Goal: Transaction & Acquisition: Purchase product/service

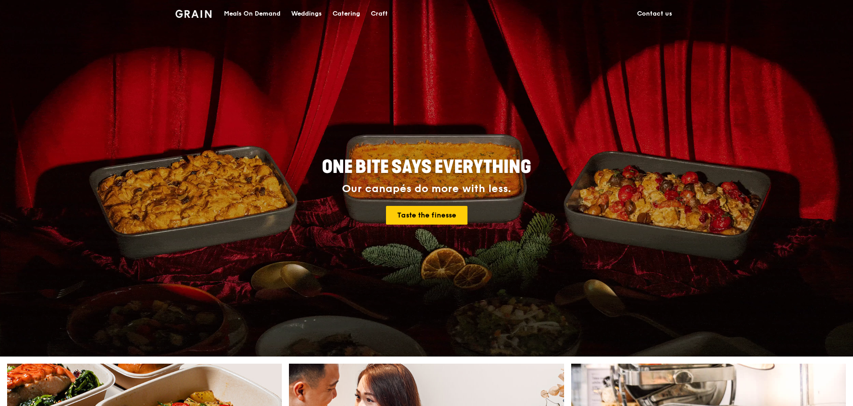
click at [354, 11] on div "Catering" at bounding box center [347, 13] width 28 height 27
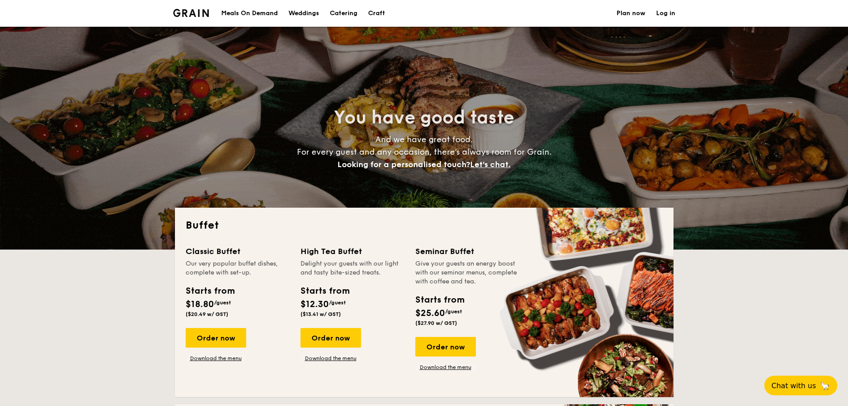
select select
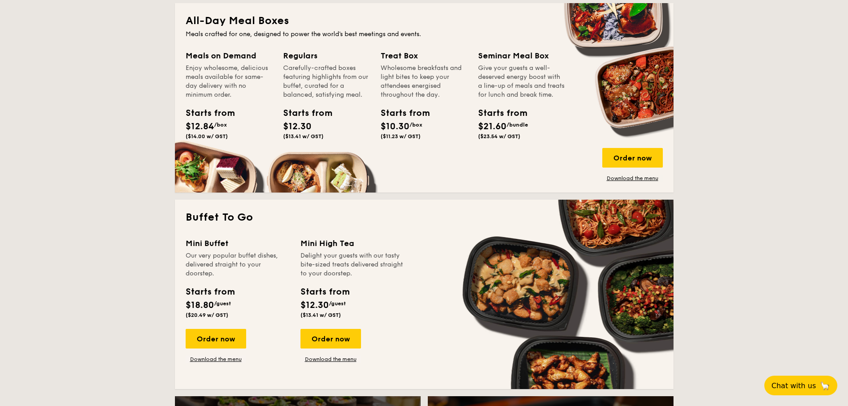
scroll to position [401, 0]
click at [207, 338] on div "Order now" at bounding box center [216, 339] width 61 height 20
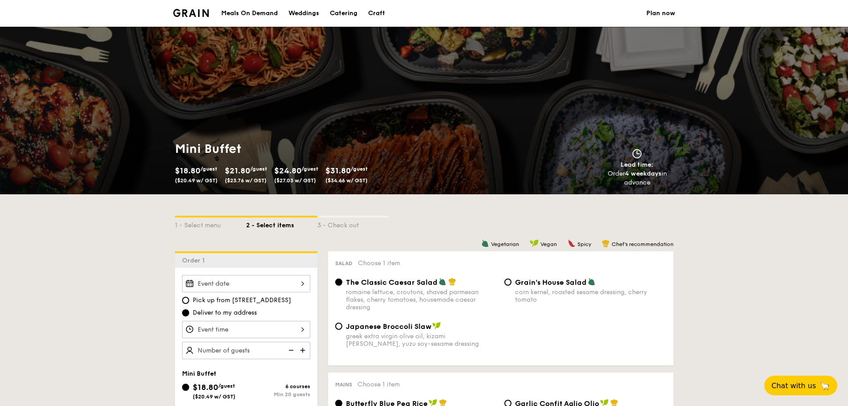
scroll to position [134, 0]
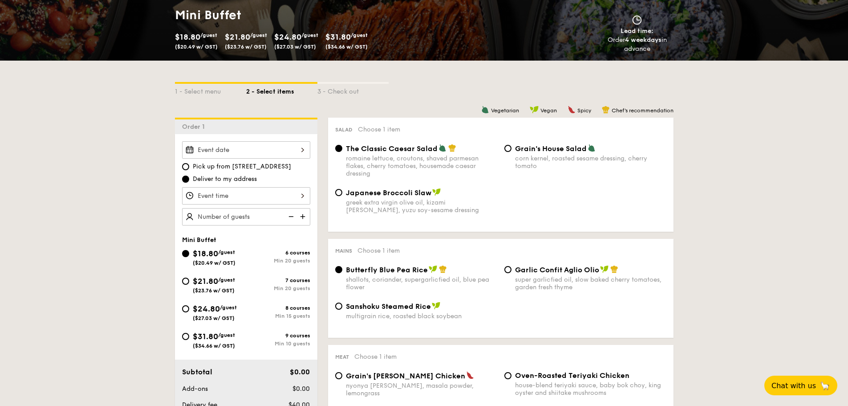
click at [253, 145] on div at bounding box center [246, 149] width 128 height 17
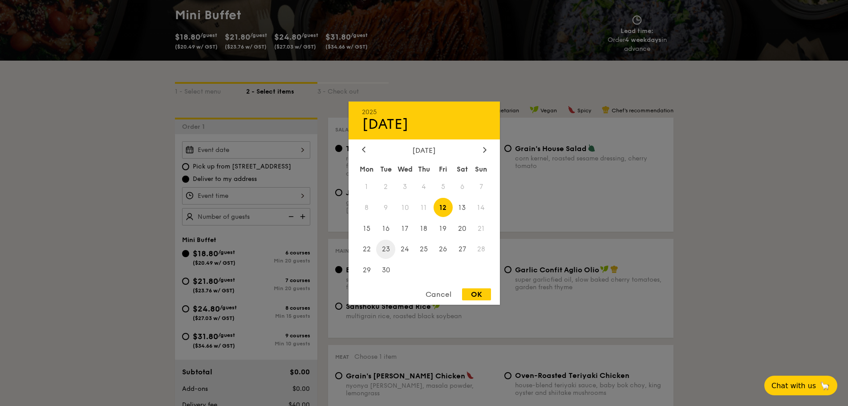
click at [389, 250] on span "23" at bounding box center [385, 249] width 19 height 19
click at [367, 252] on span "22" at bounding box center [367, 249] width 19 height 19
click at [485, 296] on div "OK" at bounding box center [476, 294] width 29 height 12
type input "Sep 22, 2025"
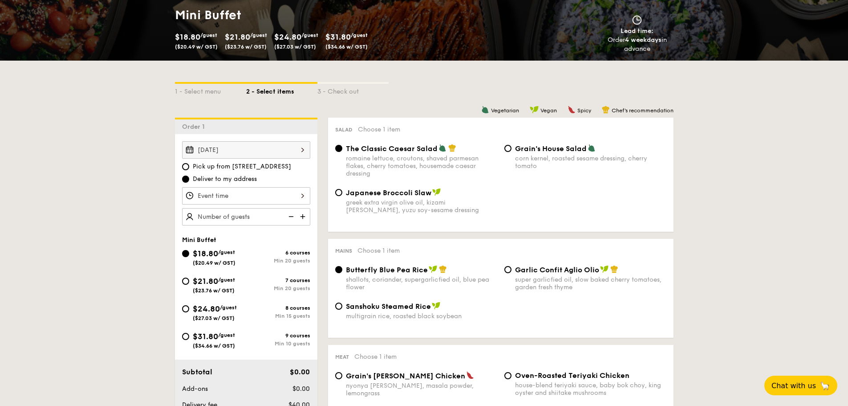
click at [248, 191] on div at bounding box center [424, 203] width 848 height 406
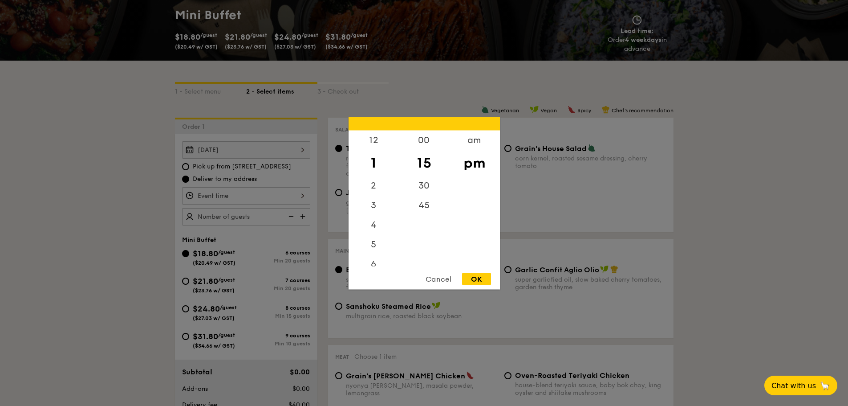
click at [251, 196] on div "12 1 2 3 4 5 6 7 8 9 10 11 00 15 30 45 am pm Cancel OK" at bounding box center [246, 195] width 128 height 17
drag, startPoint x: 373, startPoint y: 180, endPoint x: 370, endPoint y: 205, distance: 25.6
click at [370, 205] on div "12 1 2 3 4 5 6 7 8 9 10 11" at bounding box center [374, 198] width 50 height 136
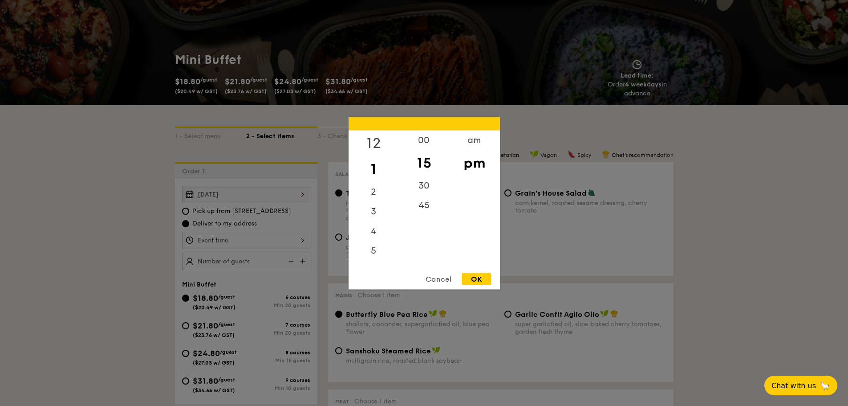
click at [374, 143] on div "12" at bounding box center [374, 143] width 50 height 26
drag, startPoint x: 372, startPoint y: 174, endPoint x: 371, endPoint y: 187, distance: 13.0
click at [371, 187] on div "12 1 2 3 4 5 6 7 8 9 10 11" at bounding box center [374, 198] width 50 height 136
click at [370, 260] on div "11" at bounding box center [374, 256] width 50 height 20
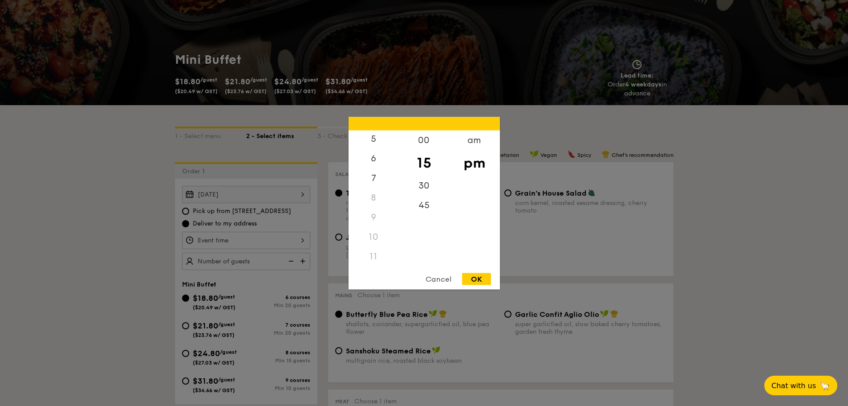
click at [373, 255] on div "11" at bounding box center [374, 256] width 50 height 20
click at [471, 146] on div "am" at bounding box center [474, 143] width 50 height 26
click at [372, 259] on div "11" at bounding box center [374, 258] width 50 height 26
click at [425, 208] on div "45" at bounding box center [424, 208] width 50 height 26
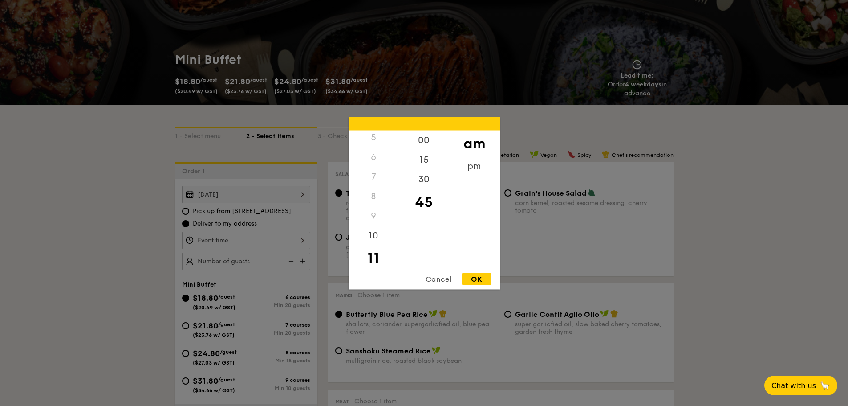
click at [474, 278] on div "OK" at bounding box center [476, 278] width 29 height 12
type input "11:45AM"
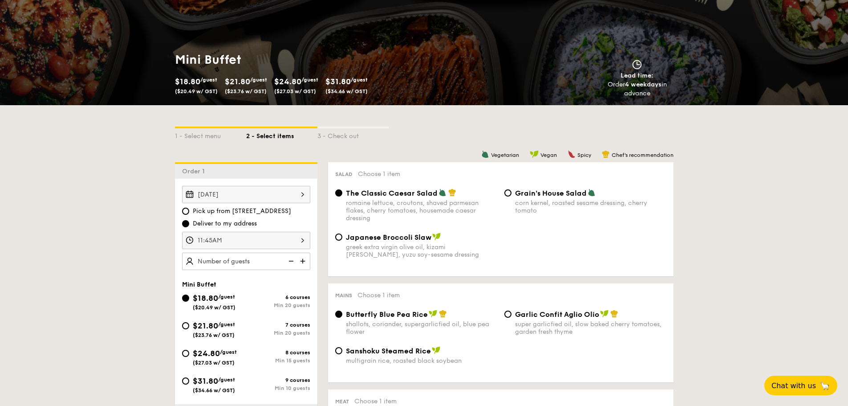
click at [298, 260] on img at bounding box center [303, 260] width 13 height 17
type input "20 guests"
click at [291, 264] on img at bounding box center [290, 260] width 13 height 17
click at [293, 262] on img at bounding box center [290, 260] width 13 height 17
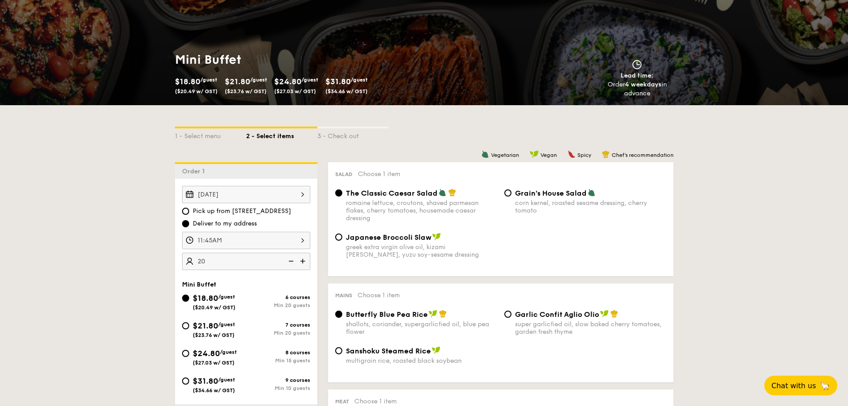
click at [292, 261] on img at bounding box center [290, 260] width 13 height 17
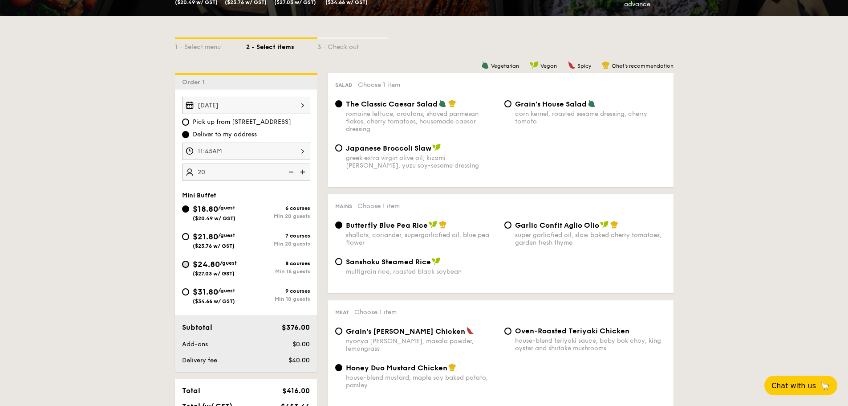
click at [184, 266] on input "$24.80 /guest ($27.03 w/ GST) 8 courses Min 15 guests" at bounding box center [185, 263] width 7 height 7
radio input "true"
radio input "false"
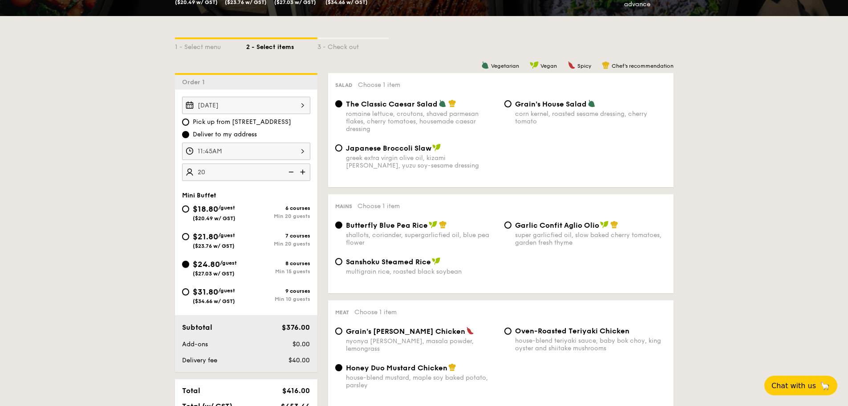
radio input "true"
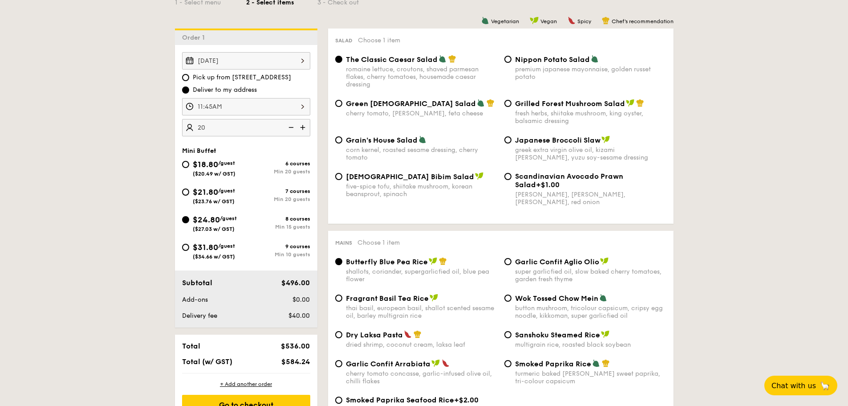
scroll to position [0, 0]
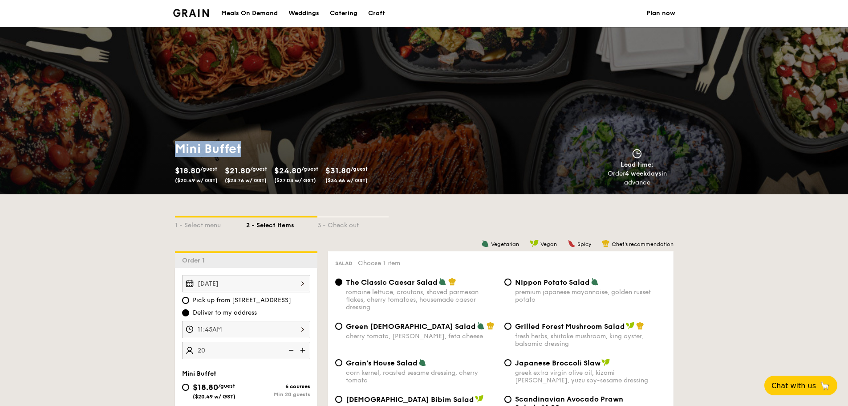
drag, startPoint x: 177, startPoint y: 146, endPoint x: 243, endPoint y: 143, distance: 65.9
click at [243, 143] on h1 "Mini Buffet" at bounding box center [298, 149] width 246 height 16
copy h1 "Mini Buffet"
select select
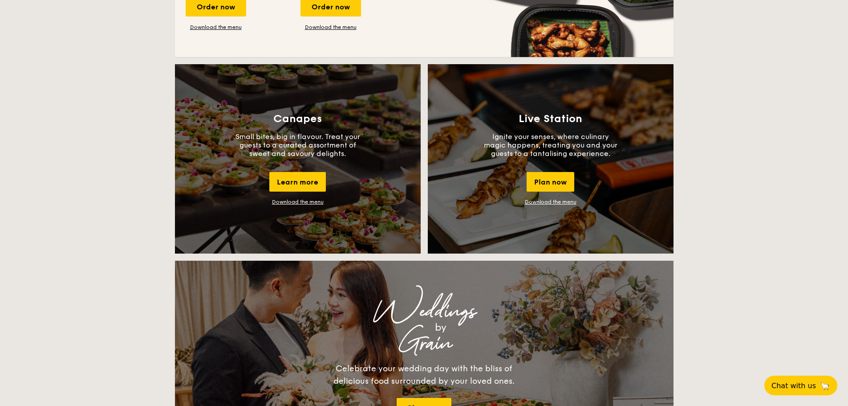
scroll to position [421, 0]
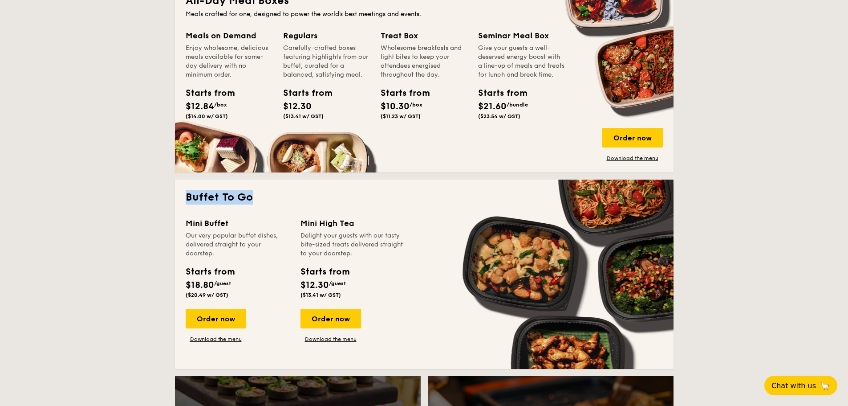
drag, startPoint x: 187, startPoint y: 196, endPoint x: 284, endPoint y: 195, distance: 97.5
click at [284, 195] on h2 "Buffet To Go" at bounding box center [424, 197] width 477 height 14
copy h2 "Buffet To Go"
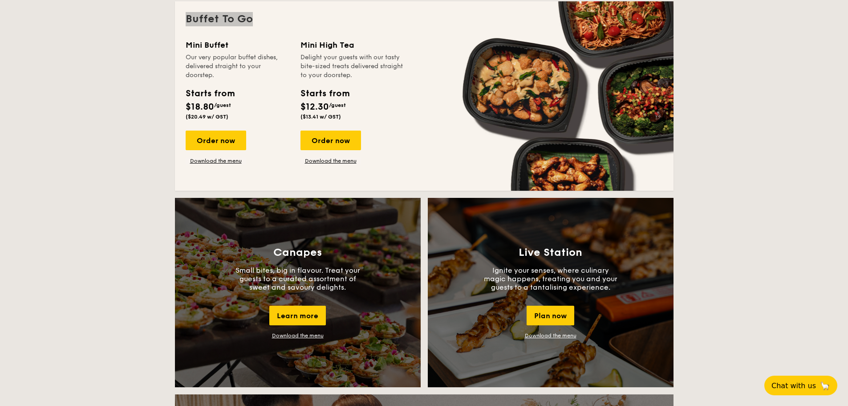
scroll to position [510, 0]
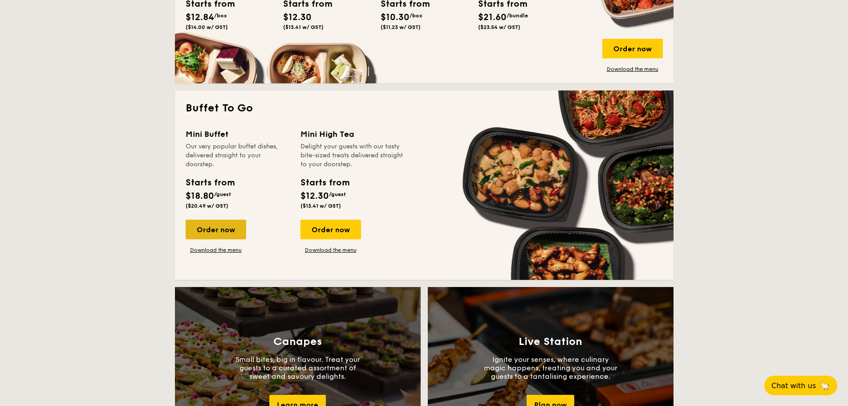
click at [215, 229] on div "Order now" at bounding box center [216, 229] width 61 height 20
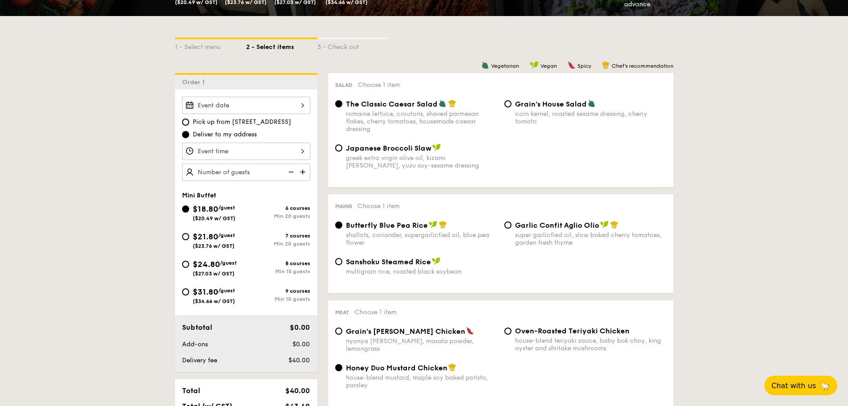
scroll to position [267, 0]
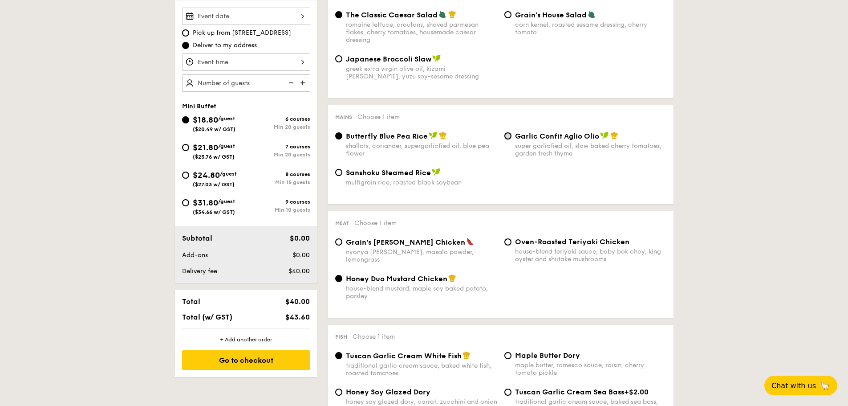
click at [510, 137] on input "Garlic Confit Aglio Olio super garlicfied oil, slow baked cherry tomatoes, gard…" at bounding box center [507, 135] width 7 height 7
radio input "true"
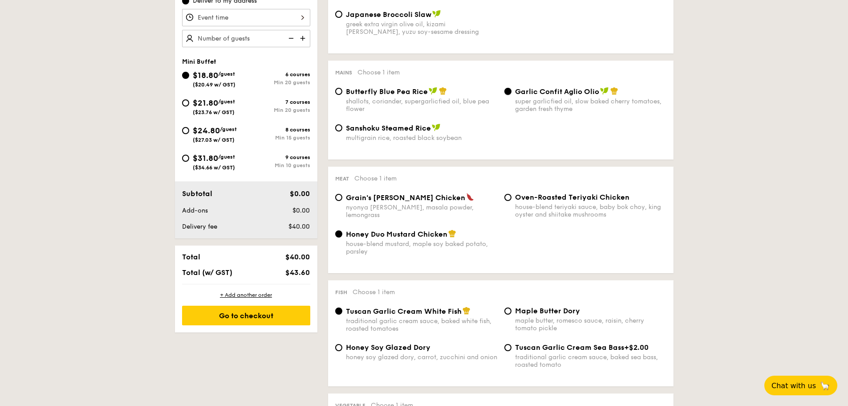
scroll to position [356, 0]
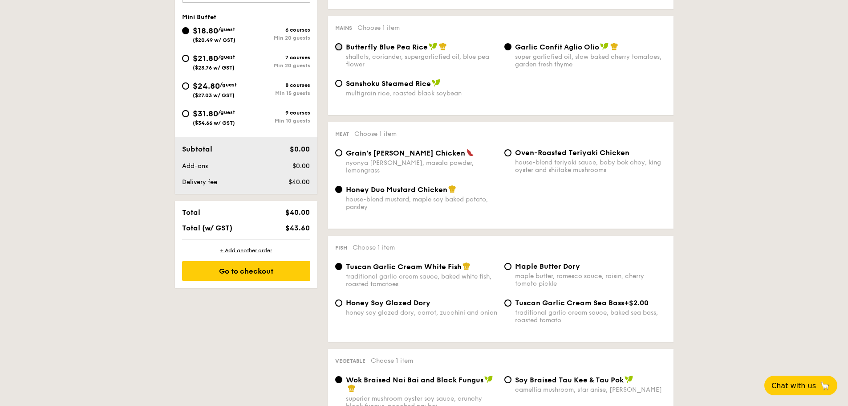
click at [337, 46] on input "Butterfly Blue Pea Rice shallots, coriander, supergarlicfied oil, blue pea flow…" at bounding box center [338, 46] width 7 height 7
radio input "true"
click at [337, 154] on input "Grain's Curry Chicken nyonya curry, masala powder, lemongrass" at bounding box center [338, 152] width 7 height 7
radio input "true"
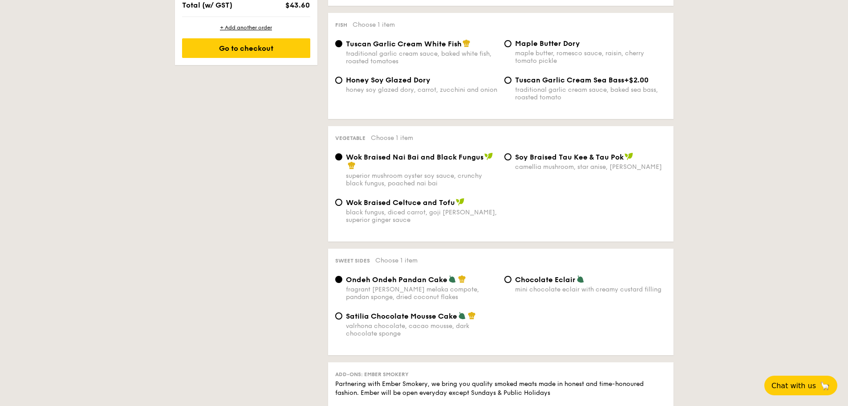
scroll to position [668, 0]
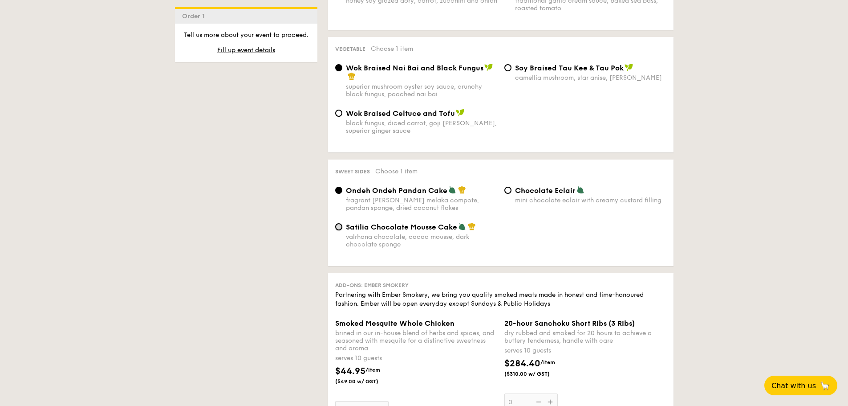
click at [339, 228] on input "Satilia Chocolate Mousse Cake valrhona chocolate, cacao mousse, dark chocolate …" at bounding box center [338, 226] width 7 height 7
radio input "true"
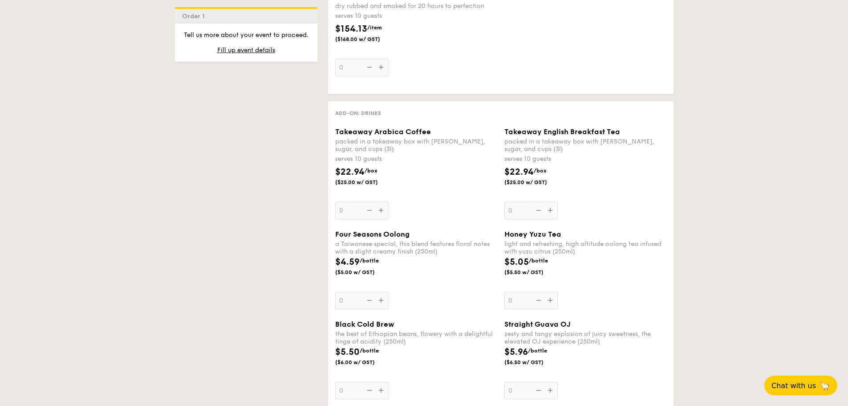
scroll to position [1158, 0]
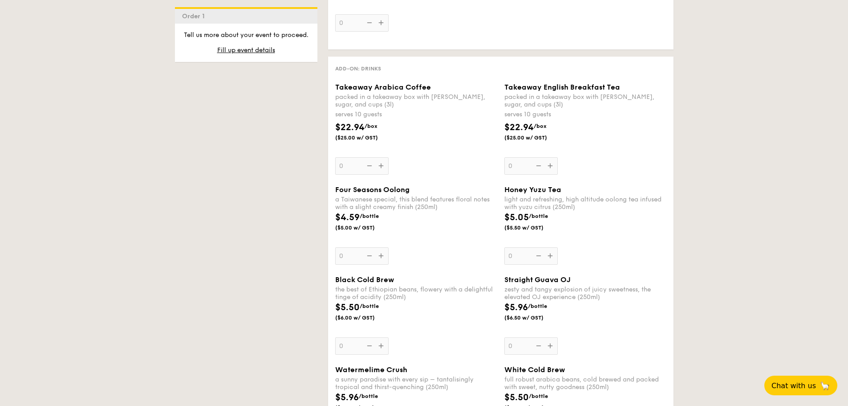
click at [520, 257] on div "Honey Yuzu Tea light and refreshing, high altitude oolong tea infused with yuzu…" at bounding box center [585, 224] width 162 height 79
click at [520, 257] on input "0" at bounding box center [530, 255] width 53 height 17
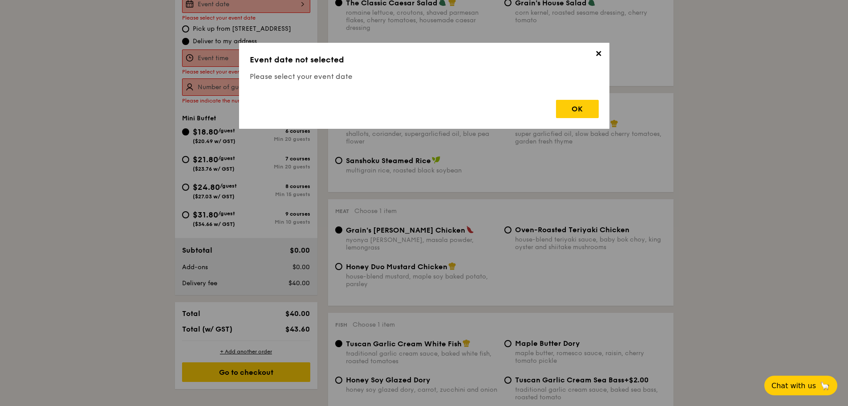
scroll to position [238, 0]
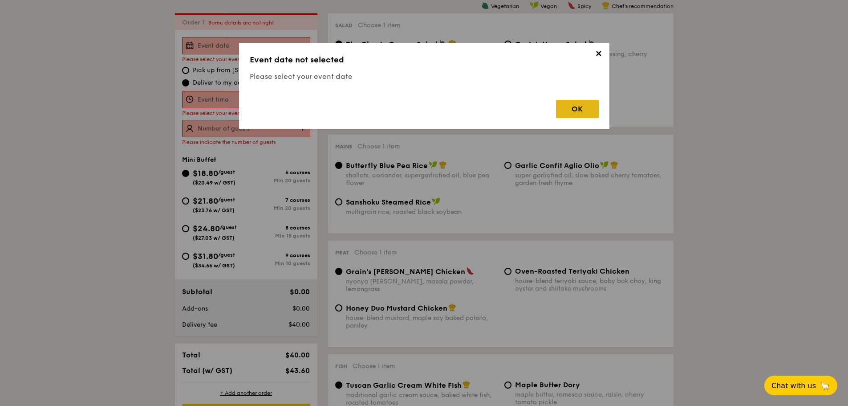
click at [577, 116] on div "OK" at bounding box center [577, 109] width 43 height 18
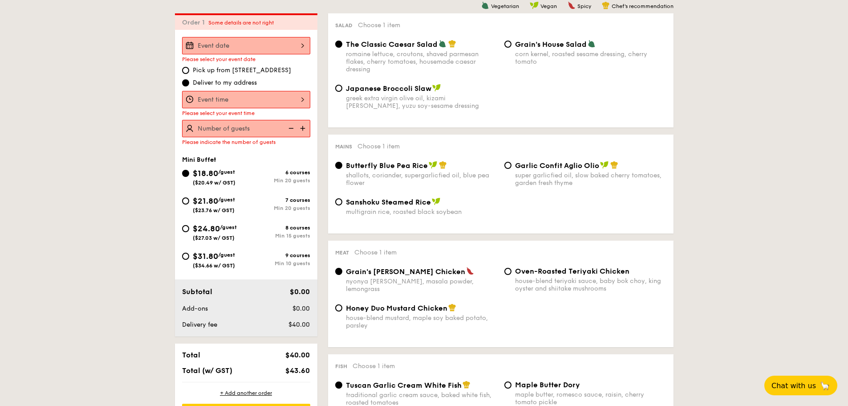
click at [272, 46] on div "2025 Sep 12 September 2025 Mon Tue Wed Thu Fri Sat Sun 1 2 3 4 5 6 7 8 9 10 11 …" at bounding box center [246, 45] width 128 height 17
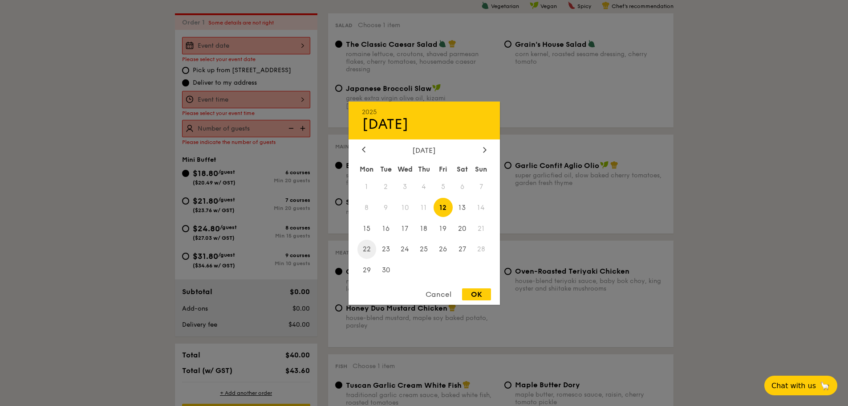
click at [368, 251] on span "22" at bounding box center [367, 249] width 19 height 19
click at [473, 291] on div "OK" at bounding box center [476, 294] width 29 height 12
type input "Sep 22, 2025"
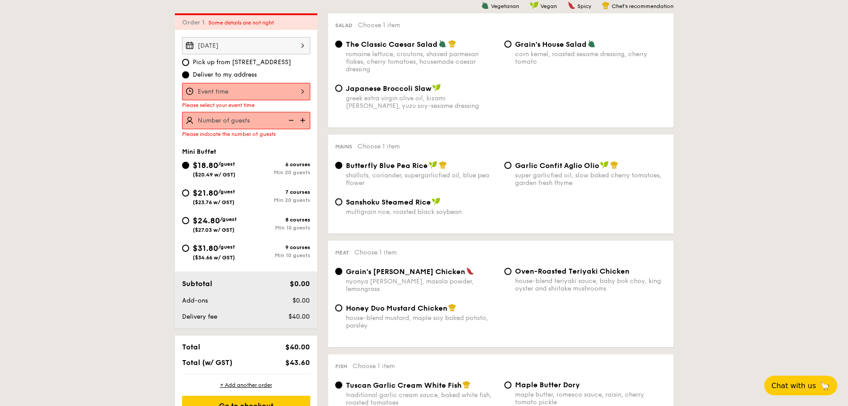
click at [247, 95] on div at bounding box center [246, 91] width 128 height 17
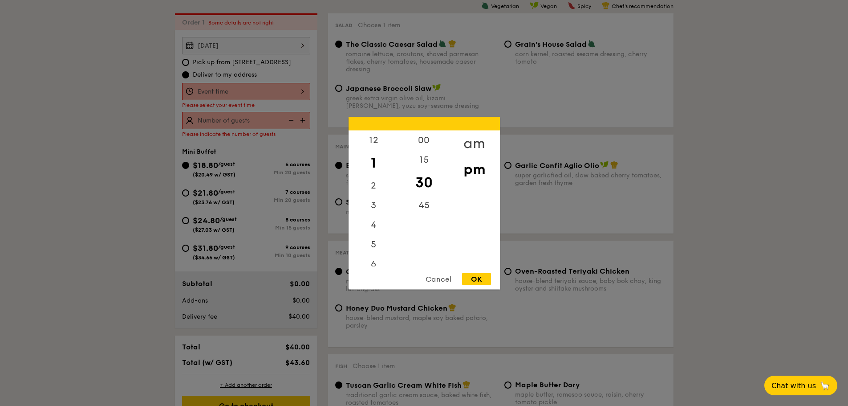
click at [479, 142] on div "am" at bounding box center [474, 143] width 50 height 26
click at [373, 253] on div "11" at bounding box center [374, 259] width 50 height 26
click at [421, 207] on div "45" at bounding box center [424, 208] width 50 height 26
click at [473, 281] on div "OK" at bounding box center [476, 278] width 29 height 12
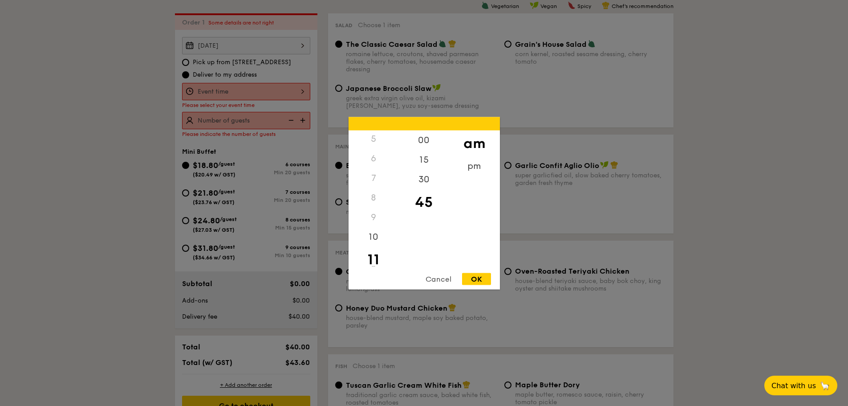
type input "11:45AM"
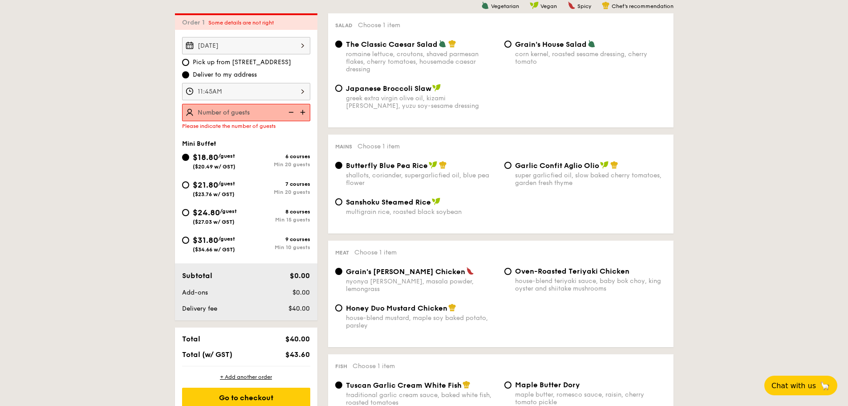
click at [300, 115] on img at bounding box center [303, 112] width 13 height 17
type input "20 guests"
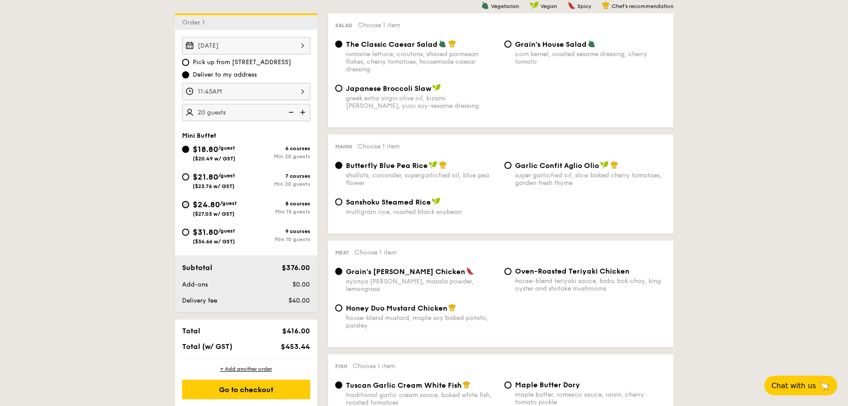
click at [186, 206] on input "$24.80 /guest ($27.03 w/ GST) 8 courses Min 15 guests" at bounding box center [185, 204] width 7 height 7
radio input "true"
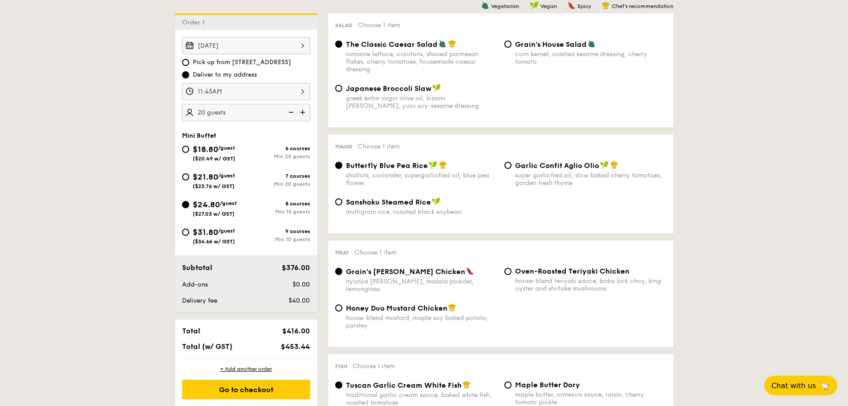
radio input "true"
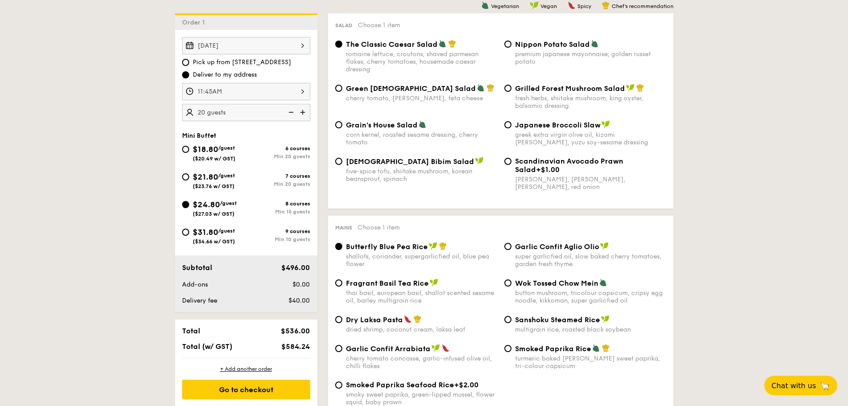
click at [297, 112] on img at bounding box center [303, 112] width 13 height 17
click at [288, 113] on img at bounding box center [290, 112] width 13 height 17
type input "15 guests"
click at [288, 113] on img at bounding box center [290, 112] width 13 height 17
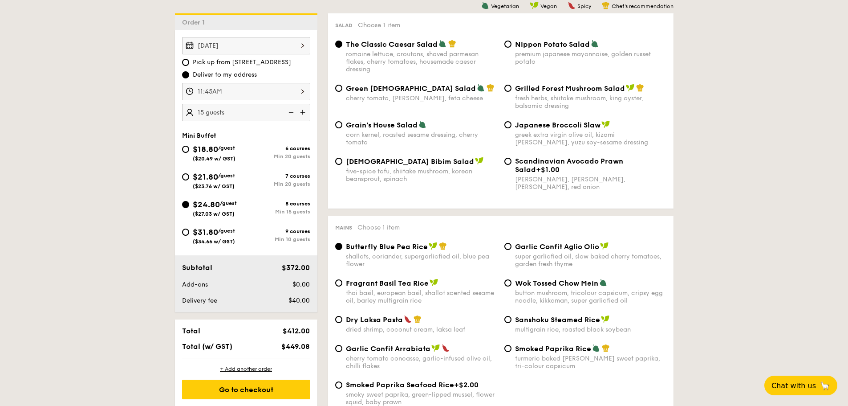
click at [288, 113] on img at bounding box center [290, 112] width 13 height 17
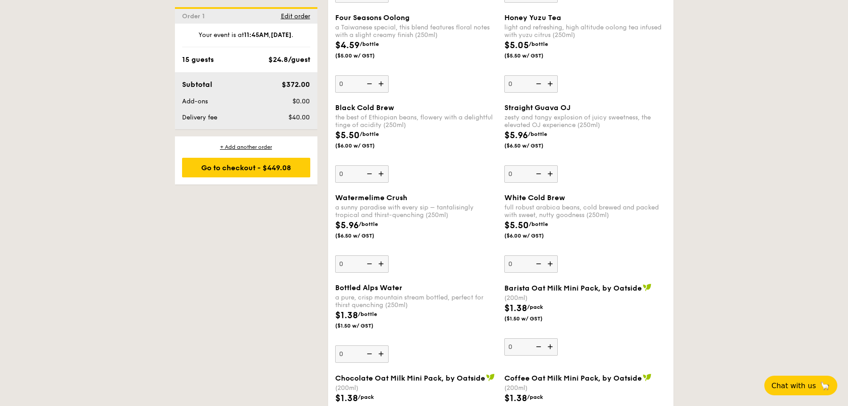
scroll to position [2197, 0]
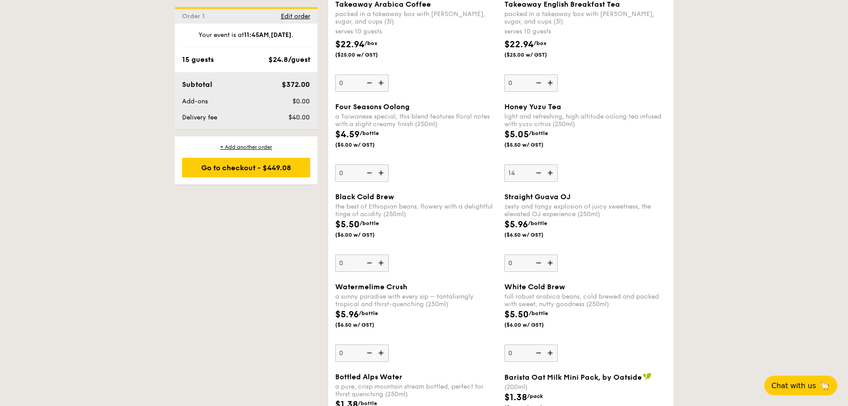
type input "14"
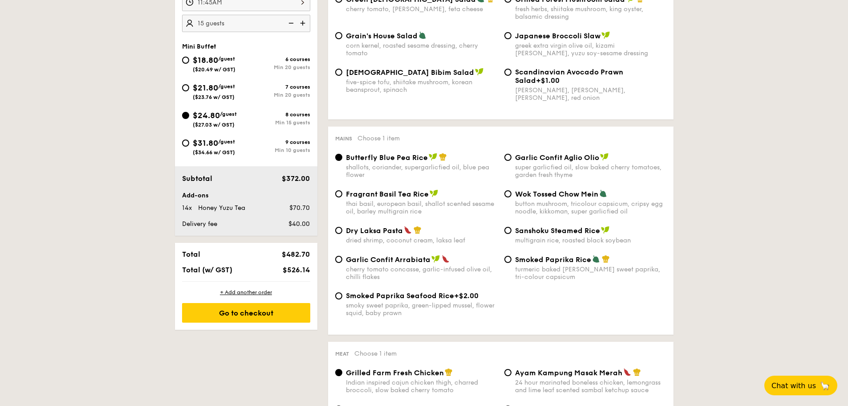
scroll to position [104, 0]
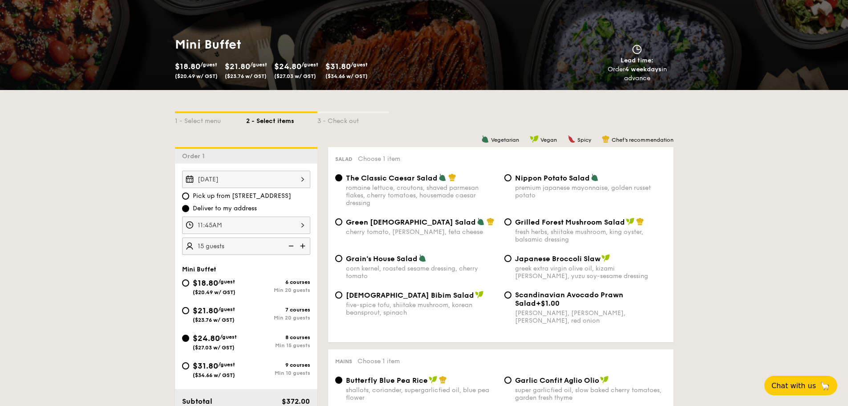
click at [294, 247] on img at bounding box center [290, 245] width 13 height 17
click at [291, 248] on img at bounding box center [290, 245] width 13 height 17
click at [291, 245] on img at bounding box center [290, 245] width 13 height 17
click at [291, 244] on img at bounding box center [290, 245] width 13 height 17
click at [186, 368] on input "$31.80 /guest ($34.66 w/ GST) 9 courses Min 10 guests" at bounding box center [185, 365] width 7 height 7
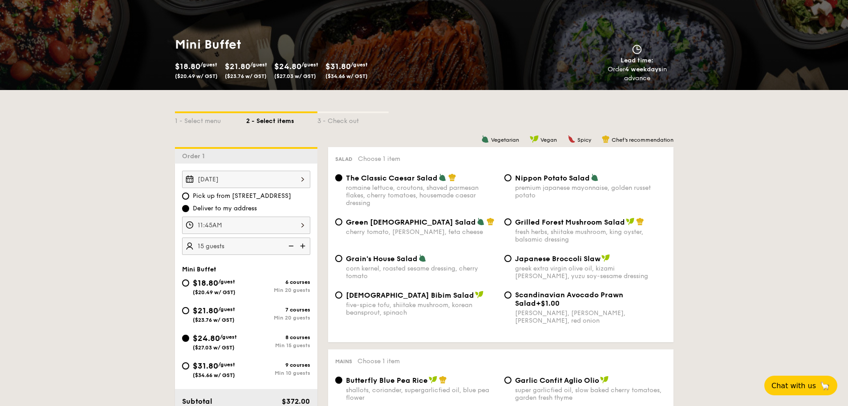
radio input "true"
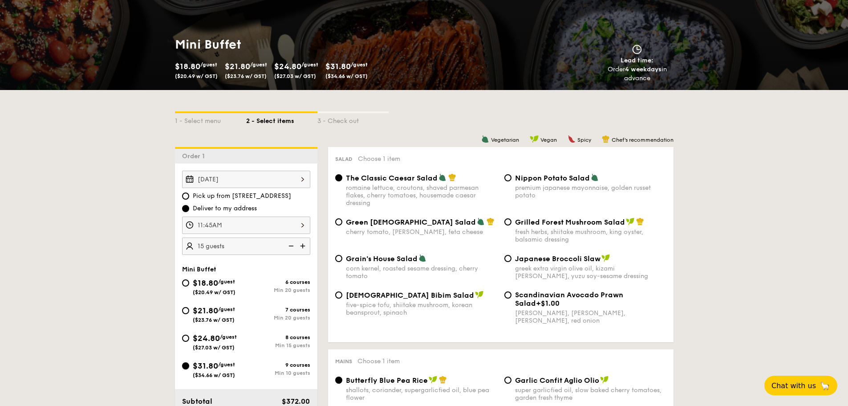
radio input "true"
click at [293, 248] on img at bounding box center [290, 245] width 13 height 17
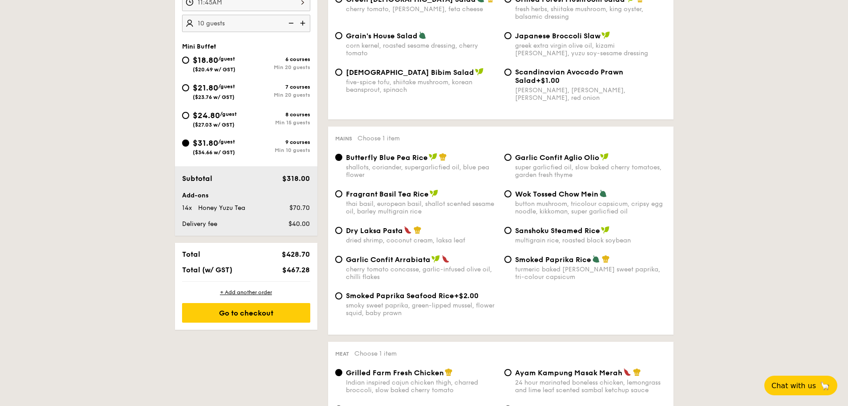
scroll to position [193, 0]
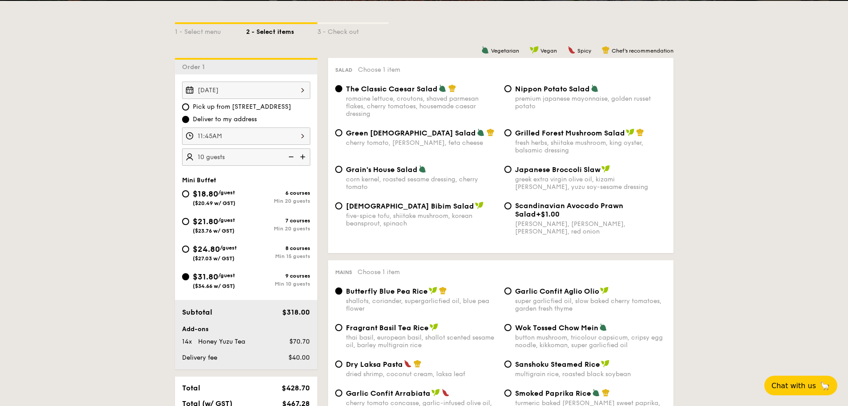
click at [304, 156] on img at bounding box center [303, 156] width 13 height 17
type input "15 guests"
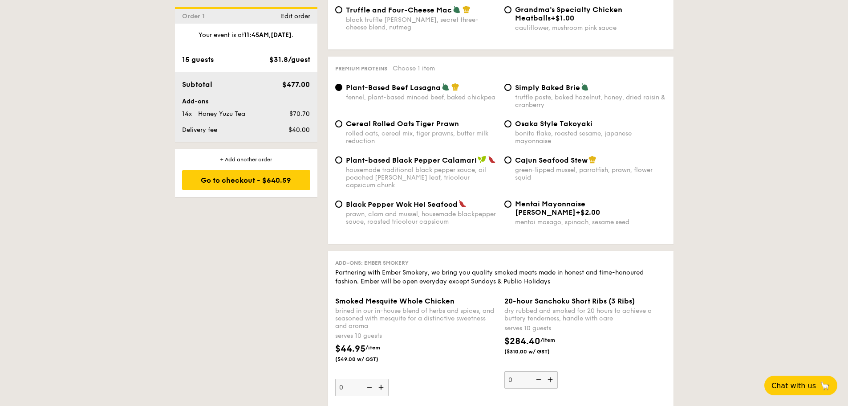
scroll to position [1752, 0]
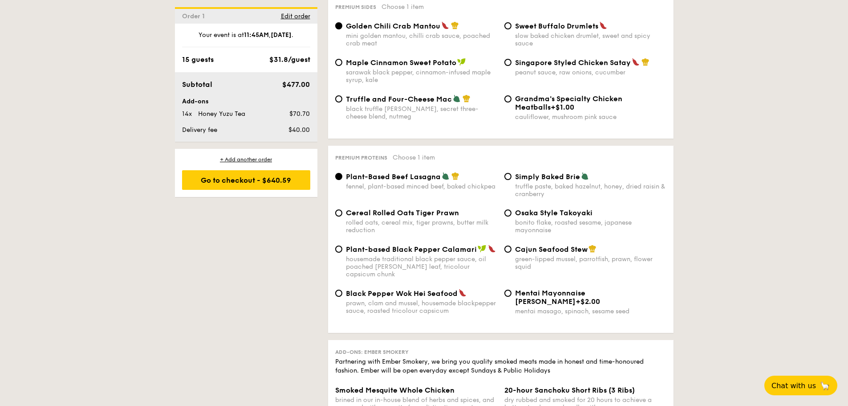
click at [504, 244] on div "Cajun Seafood Stew green-lipped mussel, parrotfish, prawn, flower squid" at bounding box center [585, 257] width 169 height 26
click at [506, 245] on input "Cajun Seafood Stew green-lipped mussel, parrotfish, prawn, flower squid" at bounding box center [507, 248] width 7 height 7
radio input "true"
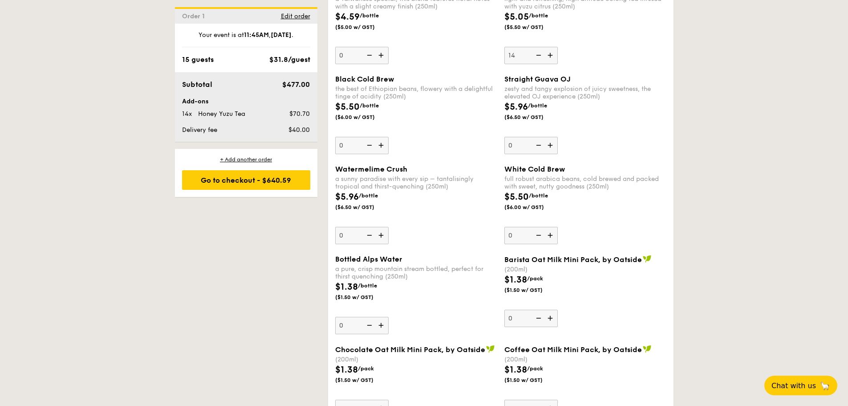
scroll to position [2375, 0]
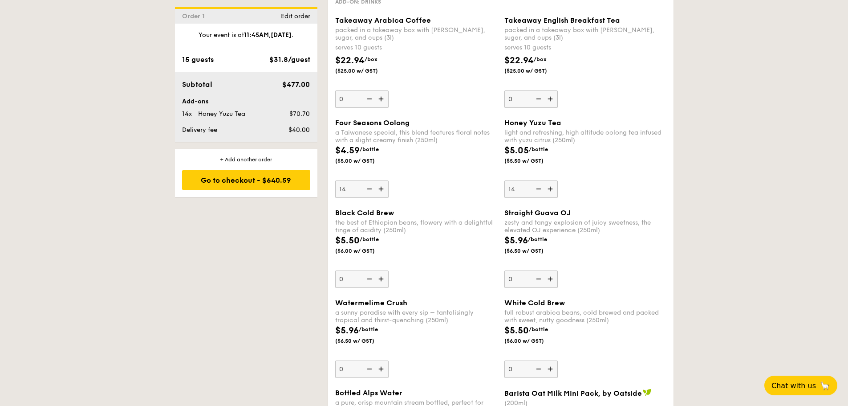
type input "14"
click at [540, 180] on img at bounding box center [537, 188] width 13 height 17
click at [540, 180] on input "14" at bounding box center [530, 188] width 53 height 17
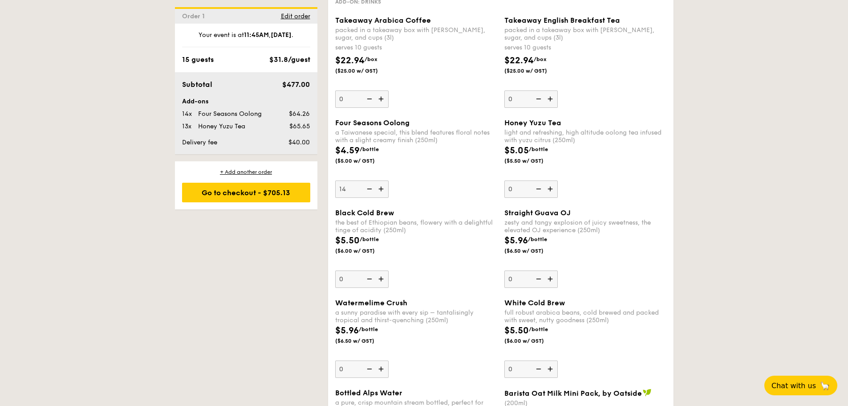
type input "0"
click at [574, 167] on div "Honey Yuzu Tea light and refreshing, high altitude oolong tea infused with yuzu…" at bounding box center [585, 157] width 162 height 79
click at [558, 180] on input "0" at bounding box center [530, 188] width 53 height 17
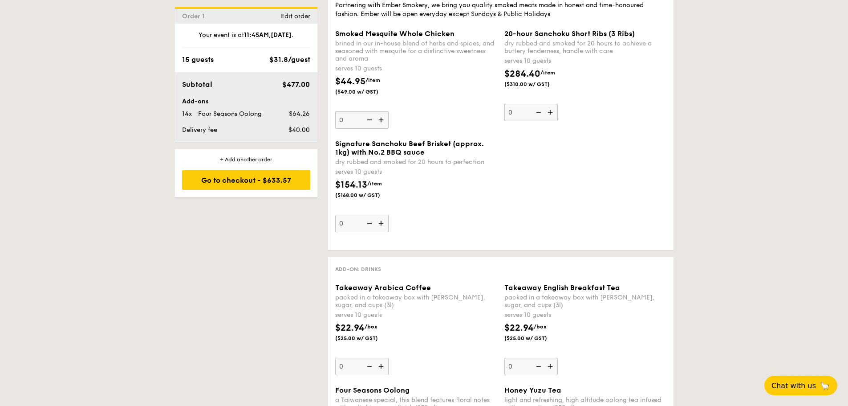
scroll to position [2286, 0]
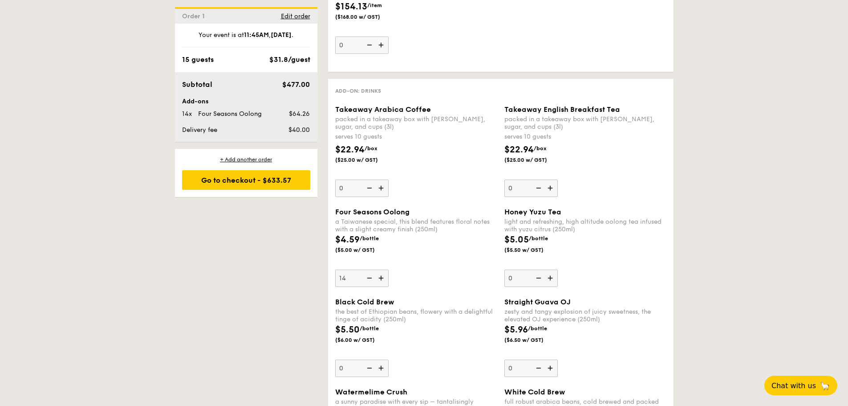
click at [380, 179] on img at bounding box center [381, 187] width 13 height 17
click at [380, 179] on input "0" at bounding box center [361, 187] width 53 height 17
type input "1"
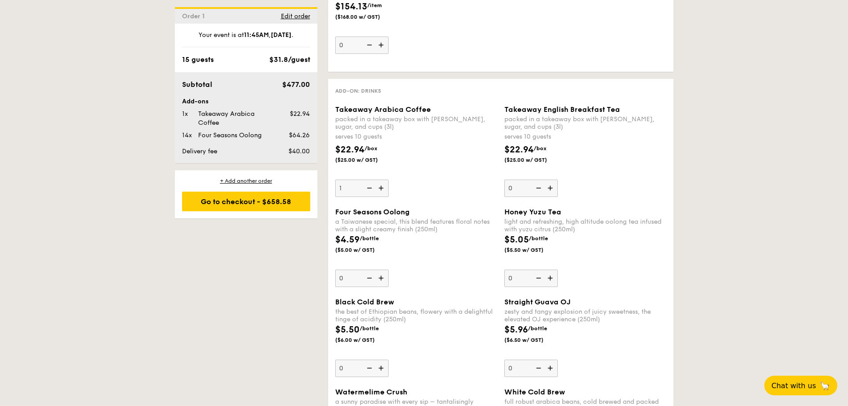
type input "0"
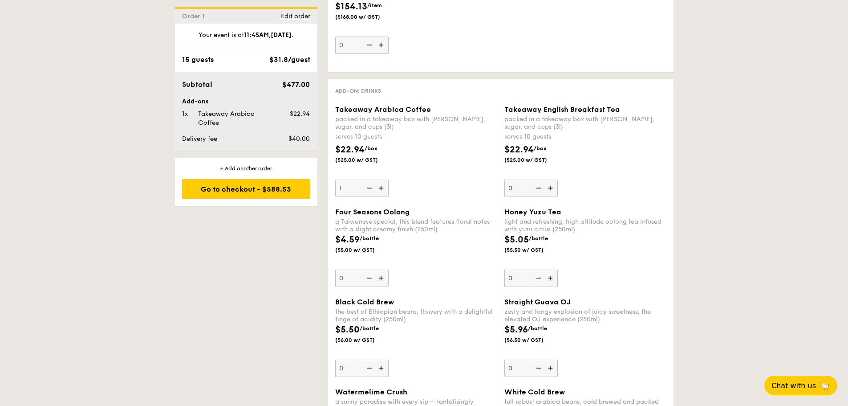
click at [555, 179] on img at bounding box center [551, 187] width 13 height 17
click at [555, 179] on input "0" at bounding box center [530, 187] width 53 height 17
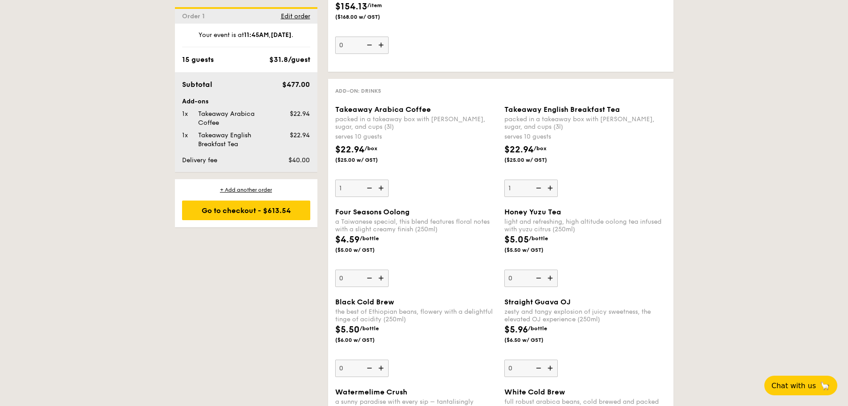
click at [458, 159] on div "Takeaway Arabica Coffee packed in a takeaway box with creamer, sugar, and cups …" at bounding box center [416, 151] width 162 height 92
click at [389, 179] on input "1" at bounding box center [361, 187] width 53 height 17
click at [538, 179] on img at bounding box center [537, 187] width 13 height 17
click at [538, 179] on input "1" at bounding box center [530, 187] width 53 height 17
type input "0"
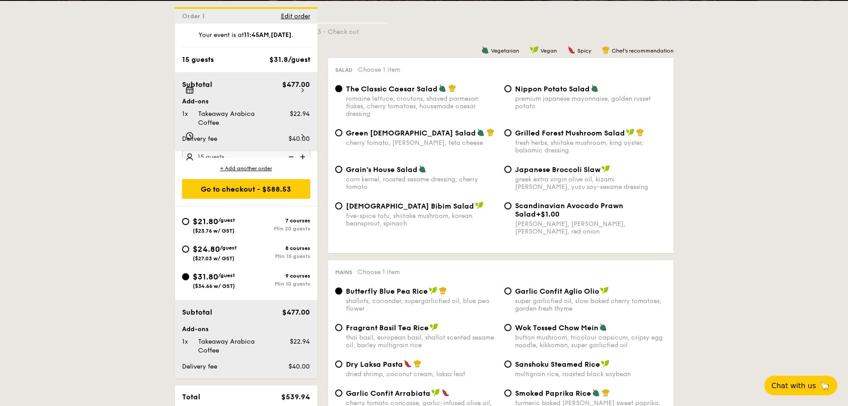
scroll to position [2248, 0]
